Goal: Task Accomplishment & Management: Manage account settings

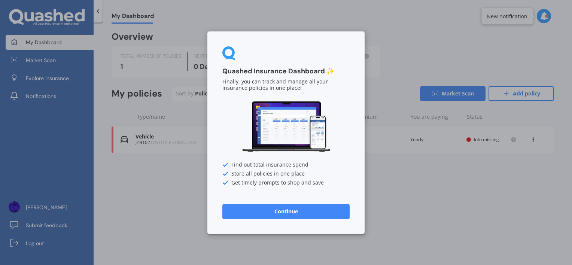
click at [284, 212] on button "Continue" at bounding box center [286, 211] width 127 height 15
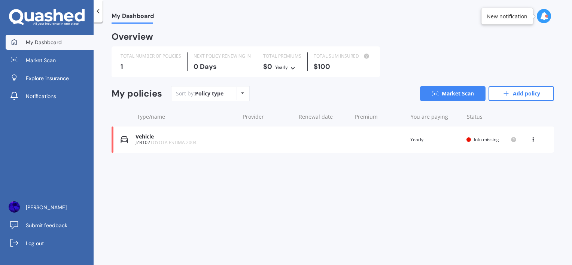
click at [482, 145] on div "Vehicle JZB102 TOYOTA ESTIMA 2004 Renewal date Premium You are paying Yearly St…" at bounding box center [333, 140] width 443 height 26
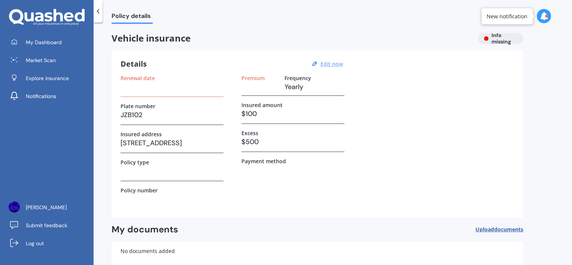
click at [324, 66] on u "Edit now" at bounding box center [332, 63] width 22 height 7
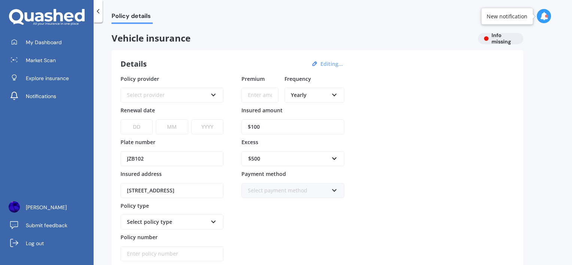
click at [266, 126] on input "$100" at bounding box center [293, 127] width 103 height 15
drag, startPoint x: 288, startPoint y: 110, endPoint x: 251, endPoint y: 112, distance: 36.4
click at [251, 112] on div "$100" at bounding box center [293, 122] width 103 height 24
click at [314, 95] on div "Yearly" at bounding box center [309, 95] width 37 height 8
click at [318, 154] on div "Monthly" at bounding box center [314, 149] width 58 height 13
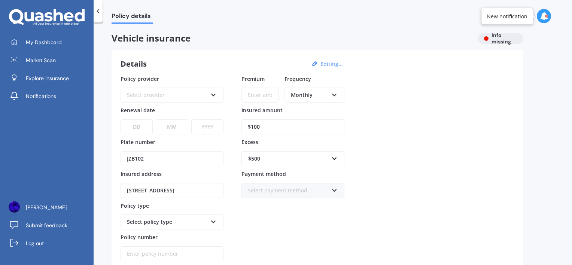
click at [258, 94] on input "Premium" at bounding box center [260, 95] width 37 height 15
click at [184, 91] on div "Select provider" at bounding box center [167, 95] width 81 height 8
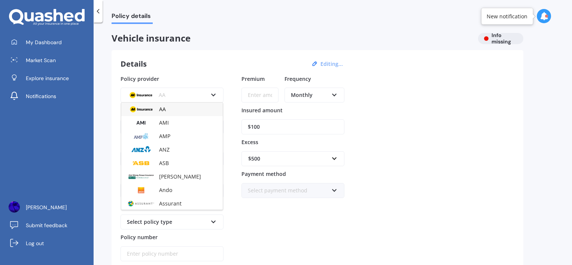
click at [390, 81] on div "Policy provider AA AA AMI AMP ANZ ASB Aioi Nissay Dowa Ando Assurant Autosure B…" at bounding box center [318, 168] width 394 height 187
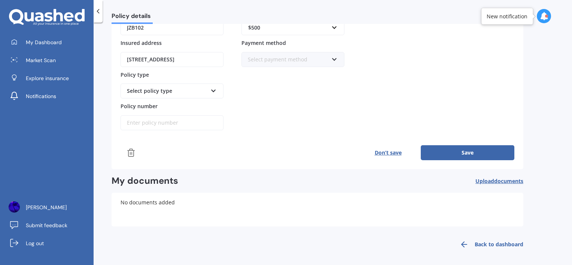
scroll to position [131, 0]
click at [456, 150] on button "Save" at bounding box center [468, 152] width 94 height 15
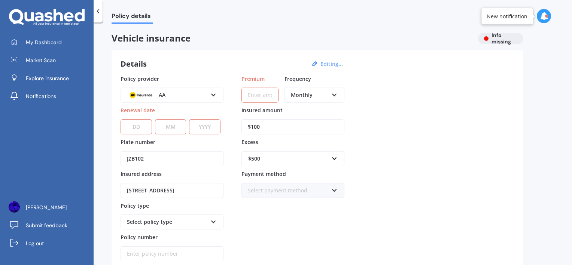
click at [96, 17] on div at bounding box center [98, 11] width 9 height 22
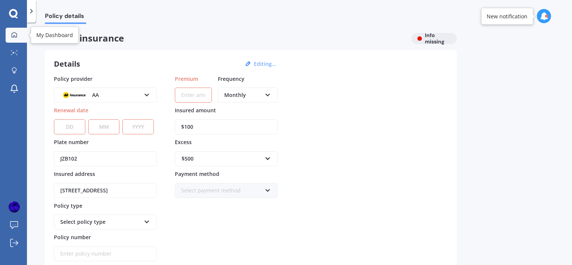
click at [13, 36] on icon at bounding box center [14, 34] width 5 height 5
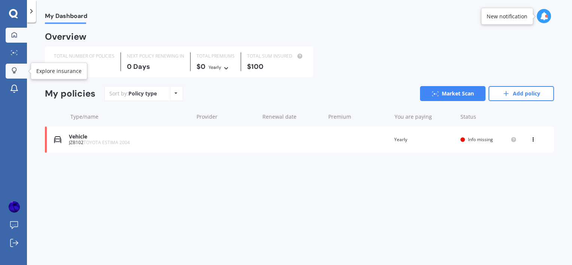
click at [18, 73] on div at bounding box center [14, 70] width 11 height 7
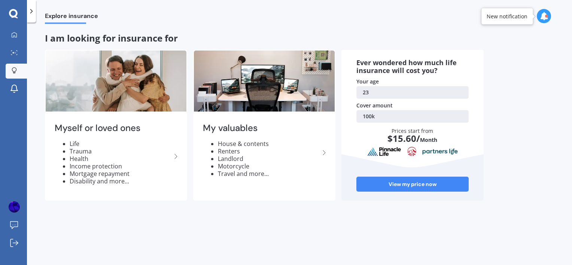
click at [398, 114] on link "100k" at bounding box center [413, 116] width 112 height 13
